Goal: Transaction & Acquisition: Purchase product/service

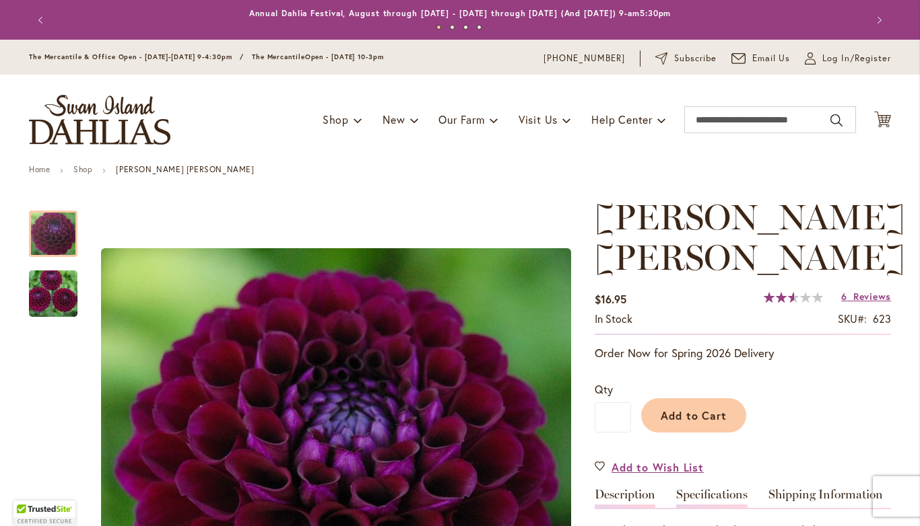
click at [716, 499] on link "Specifications" at bounding box center [711, 499] width 71 height 20
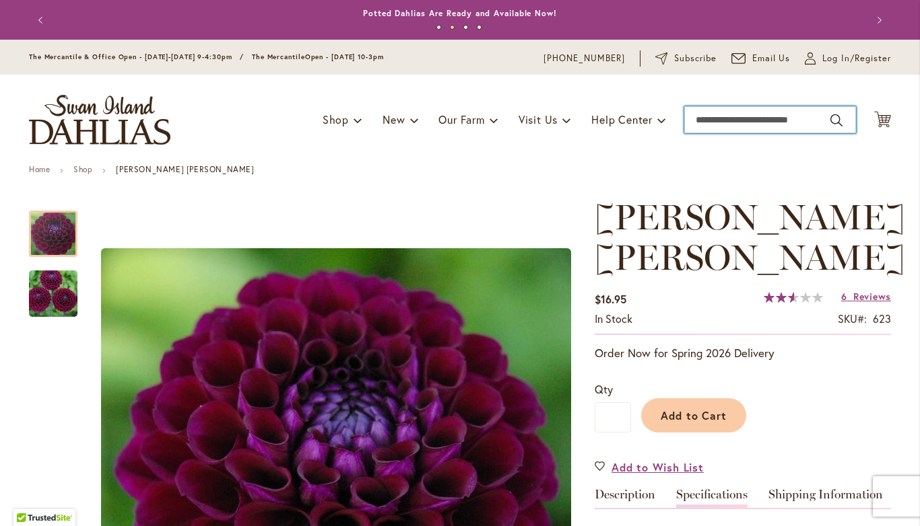
click at [732, 126] on input "Search" at bounding box center [770, 119] width 172 height 27
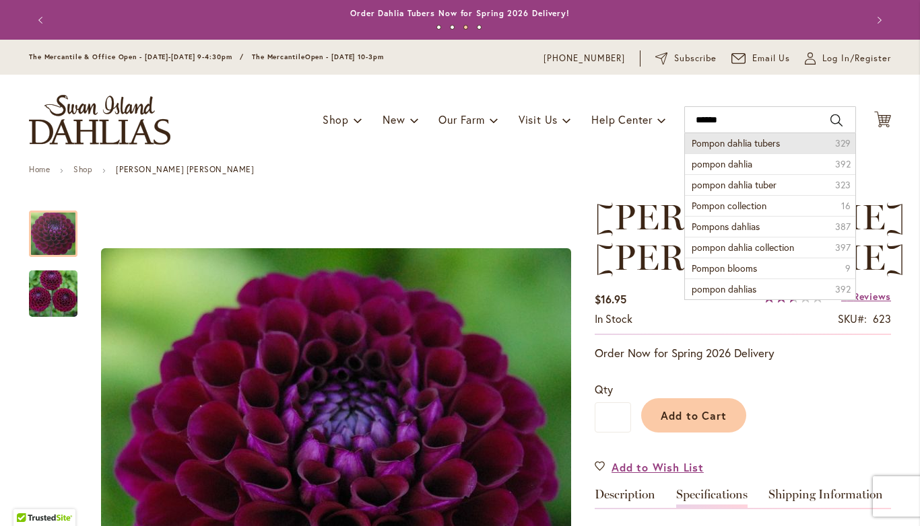
click at [793, 147] on li "Pompon dahlia tubers 329" at bounding box center [770, 143] width 170 height 20
type input "**********"
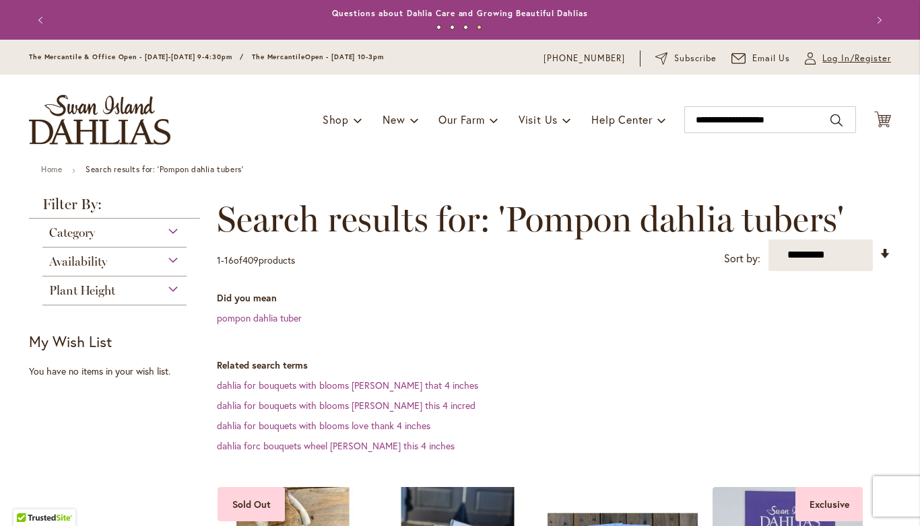
click at [828, 59] on span "Log In/Register" at bounding box center [856, 58] width 69 height 13
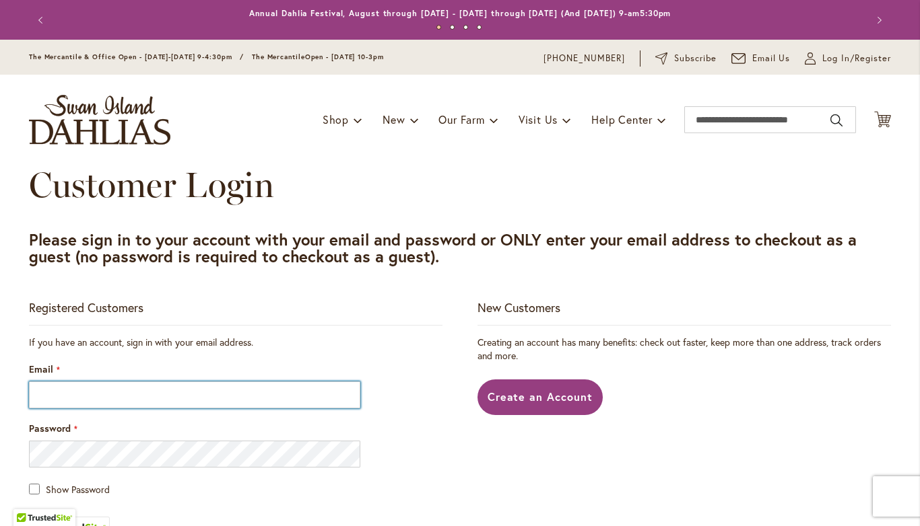
click at [162, 396] on input "Email" at bounding box center [194, 395] width 331 height 27
click at [41, 385] on input "Email" at bounding box center [194, 395] width 331 height 27
type input "**********"
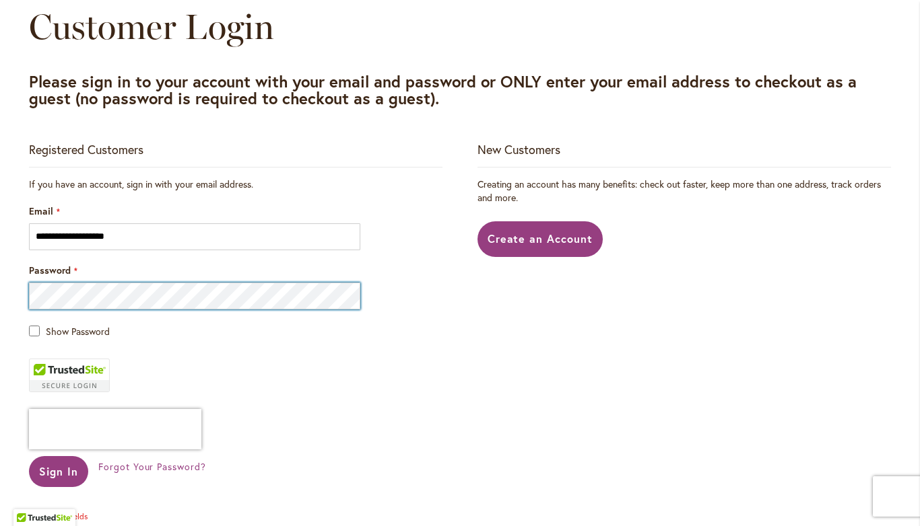
scroll to position [159, 0]
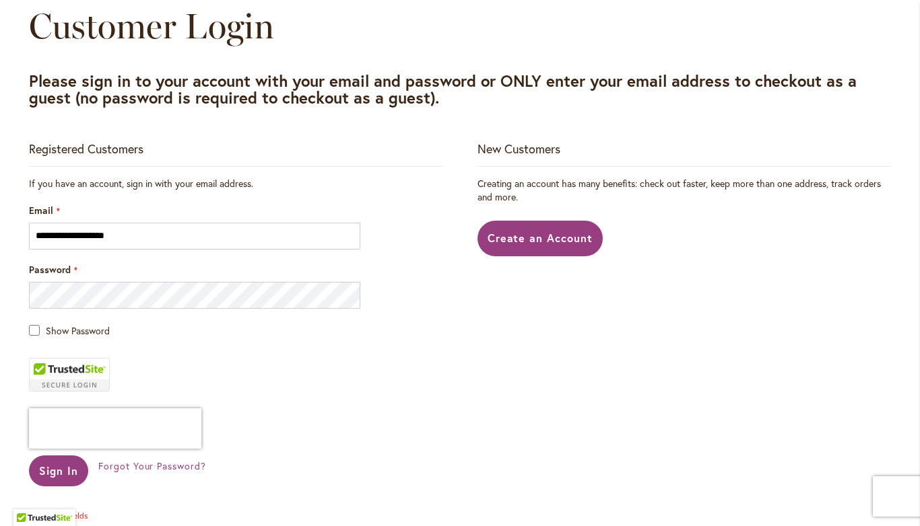
click at [24, 335] on main "**********" at bounding box center [460, 328] width 886 height 644
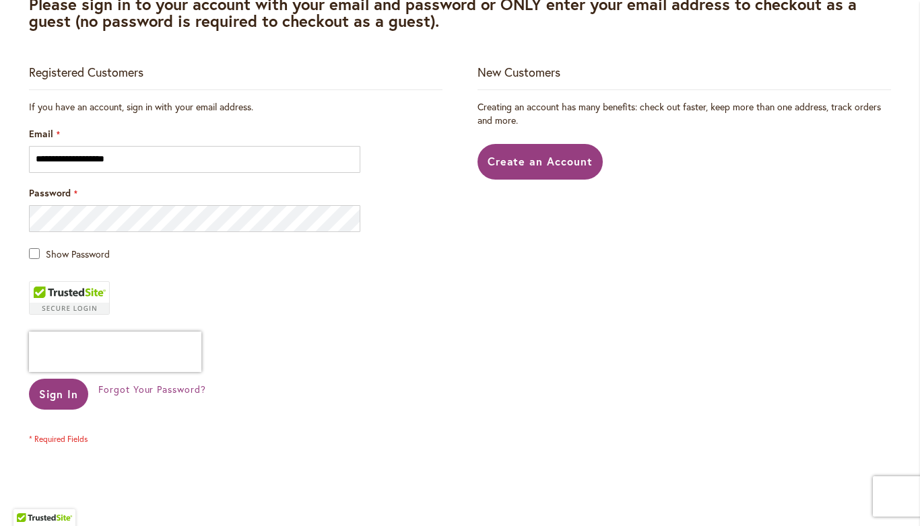
scroll to position [239, 0]
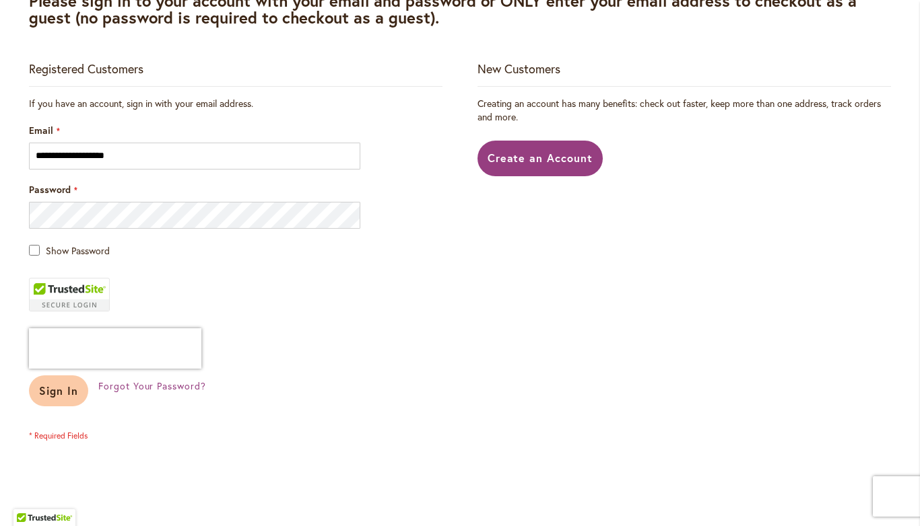
click at [47, 386] on span "Sign In" at bounding box center [58, 391] width 39 height 14
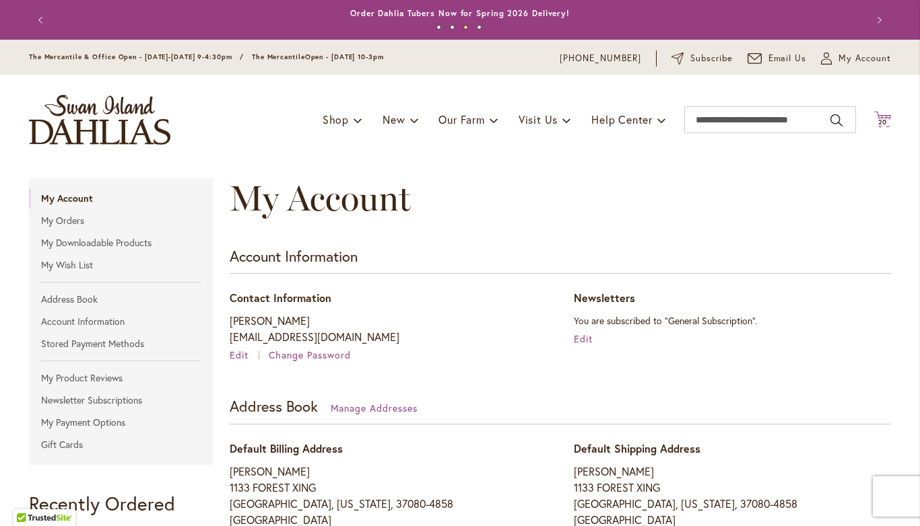
click at [885, 121] on span "20" at bounding box center [882, 122] width 9 height 9
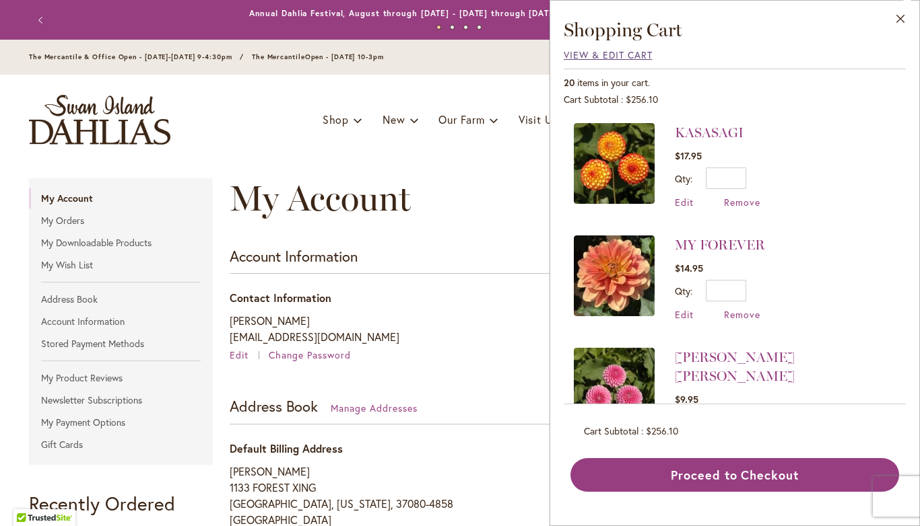
click at [584, 59] on span "View & Edit Cart" at bounding box center [607, 54] width 89 height 13
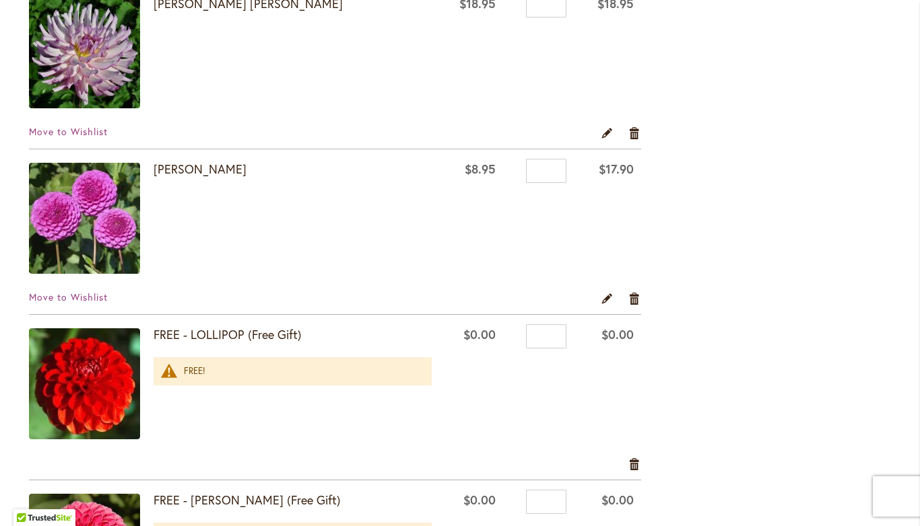
scroll to position [2277, 0]
click at [73, 387] on img at bounding box center [84, 383] width 111 height 111
click at [75, 392] on img at bounding box center [84, 383] width 111 height 111
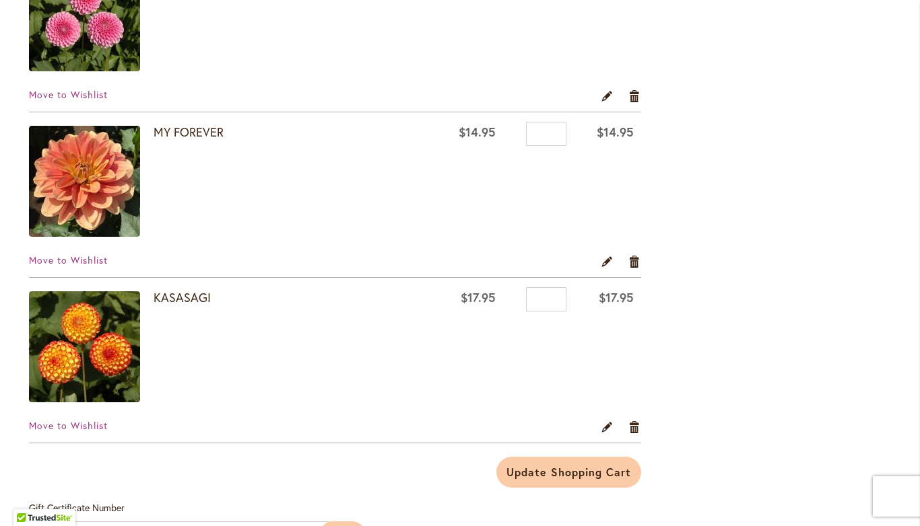
scroll to position [2988, 0]
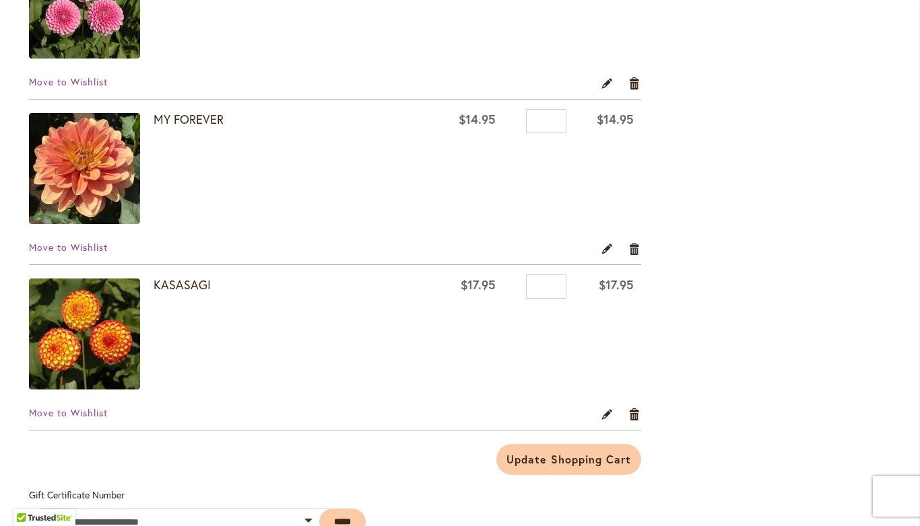
click at [636, 252] on link "Remove item" at bounding box center [634, 248] width 13 height 15
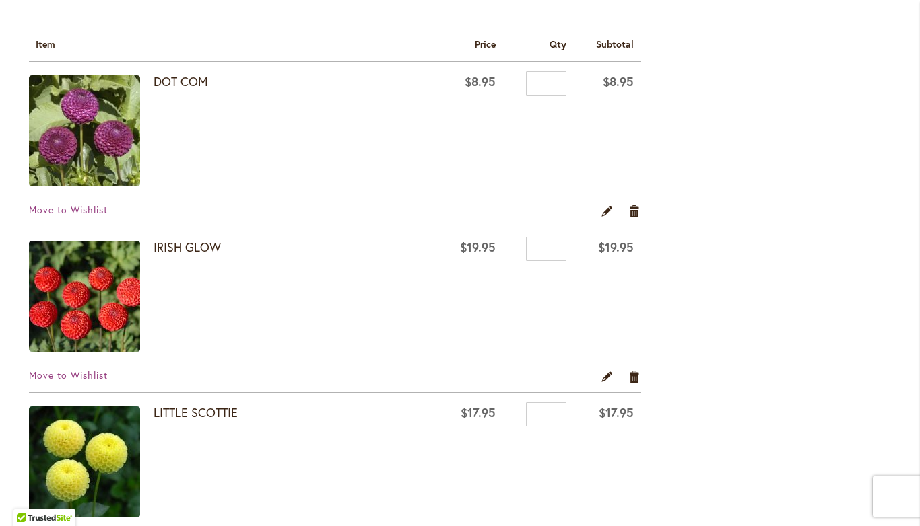
scroll to position [206, 0]
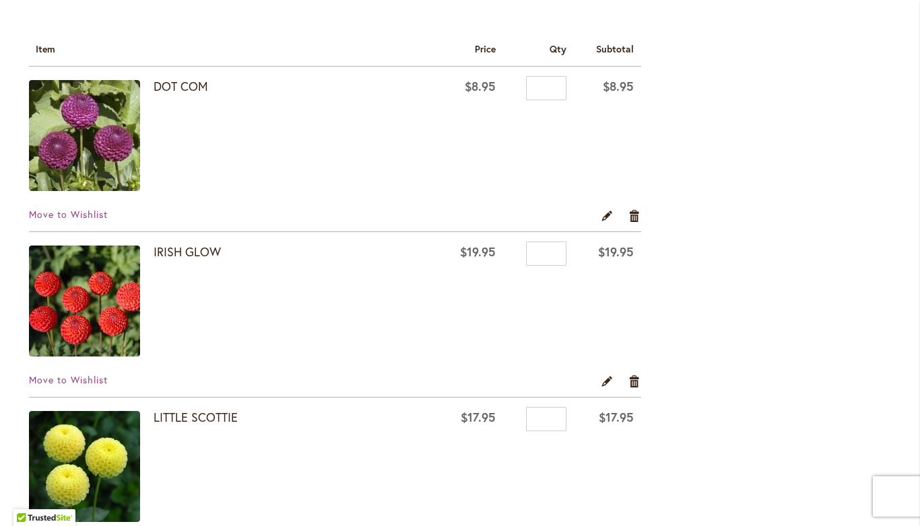
click at [49, 155] on img at bounding box center [84, 135] width 111 height 111
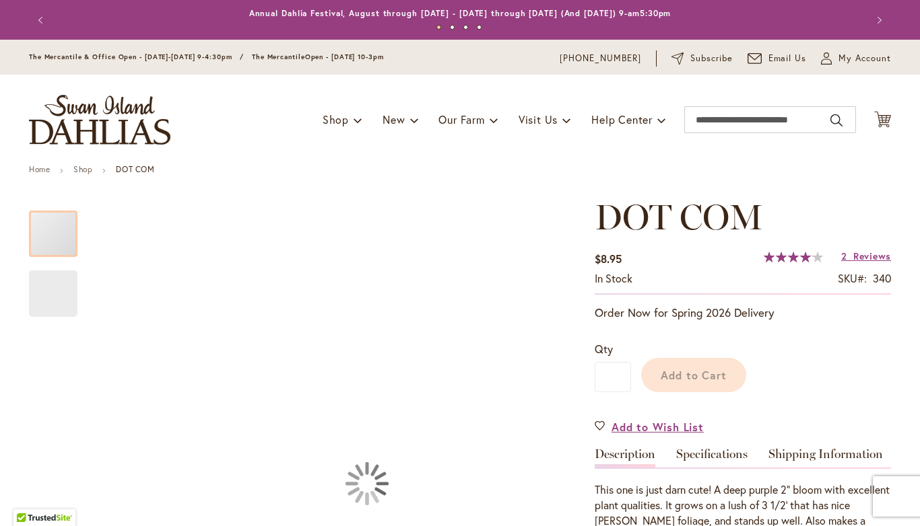
type input "*****"
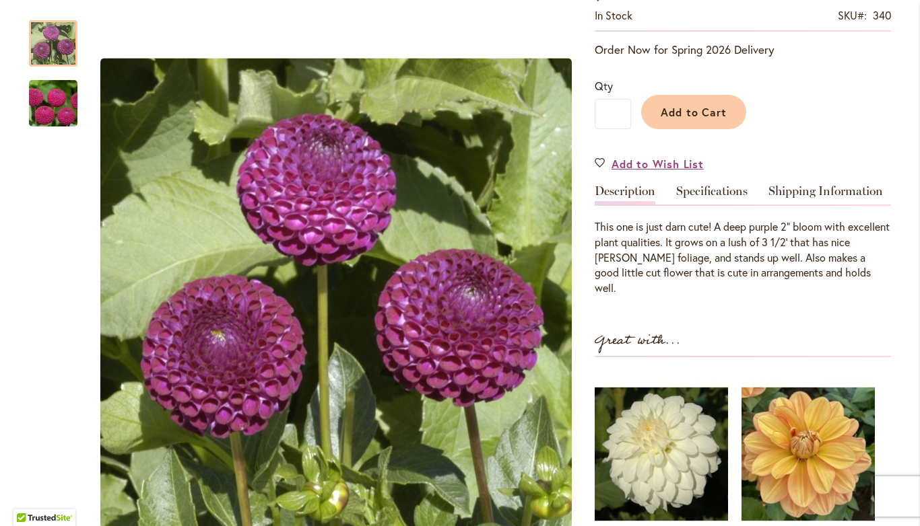
scroll to position [261, 0]
